Goal: Contribute content: Add original content to the website for others to see

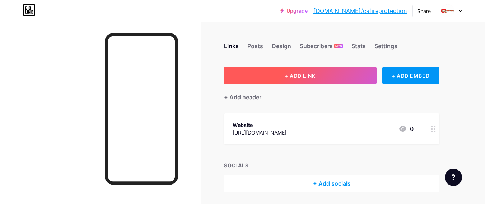
click at [297, 76] on span "+ ADD LINK" at bounding box center [300, 76] width 31 height 6
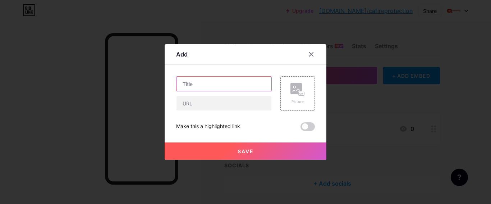
click at [199, 84] on input "text" at bounding box center [223, 83] width 95 height 14
paste input "Expert Fire Protection Services in [GEOGRAPHIC_DATA]"
type input "Expert Fire Protection Services in [GEOGRAPHIC_DATA]"
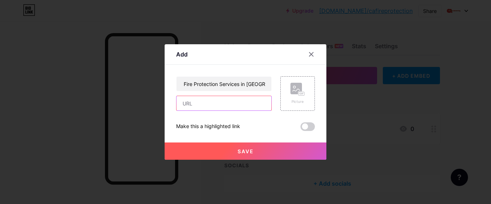
click at [207, 101] on input "text" at bounding box center [223, 103] width 95 height 14
paste input "[URL][DOMAIN_NAME]"
type input "[URL][DOMAIN_NAME]"
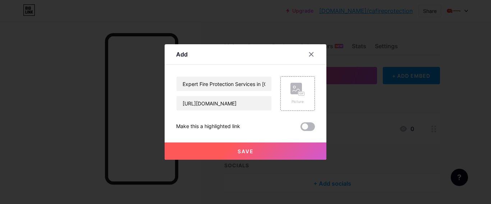
click at [302, 128] on span at bounding box center [307, 126] width 14 height 9
click at [300, 128] on input "checkbox" at bounding box center [300, 128] width 0 height 0
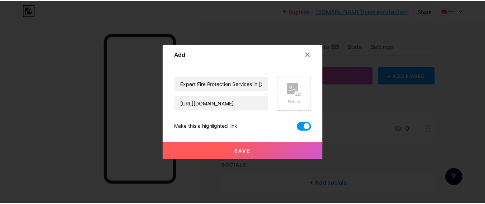
scroll to position [0, 0]
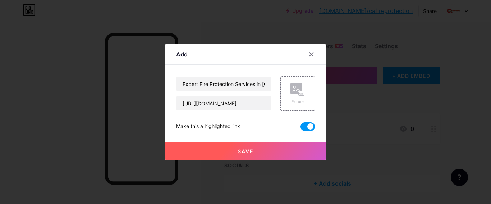
click at [243, 152] on span "Save" at bounding box center [245, 151] width 16 height 6
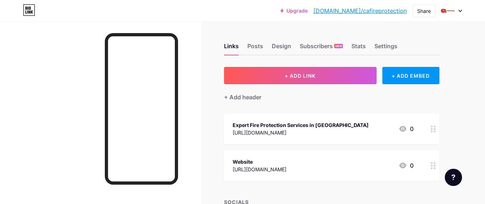
drag, startPoint x: 412, startPoint y: 10, endPoint x: 342, endPoint y: 17, distance: 70.8
click at [343, 19] on div "Upgrade [DOMAIN_NAME]/cafire... [DOMAIN_NAME]/cafireprotection Share Switch acc…" at bounding box center [242, 11] width 485 height 22
drag, startPoint x: 340, startPoint y: 10, endPoint x: 369, endPoint y: 13, distance: 29.6
click at [369, 13] on div "Upgrade [DOMAIN_NAME]/cafire... [DOMAIN_NAME]/cafireprotection" at bounding box center [343, 10] width 126 height 13
click at [380, 20] on div "Upgrade [DOMAIN_NAME]/cafire... [DOMAIN_NAME]/cafireprotection Share Switch acc…" at bounding box center [242, 11] width 485 height 22
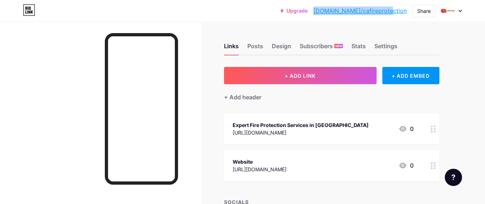
drag, startPoint x: 407, startPoint y: 12, endPoint x: 344, endPoint y: 14, distance: 63.2
click at [344, 14] on div "Upgrade [DOMAIN_NAME]/cafire... [DOMAIN_NAME]/cafireprotection Share Switch acc…" at bounding box center [371, 10] width 182 height 13
copy link "[DOMAIN_NAME]/cafireprotection"
